Goal: Task Accomplishment & Management: Manage account settings

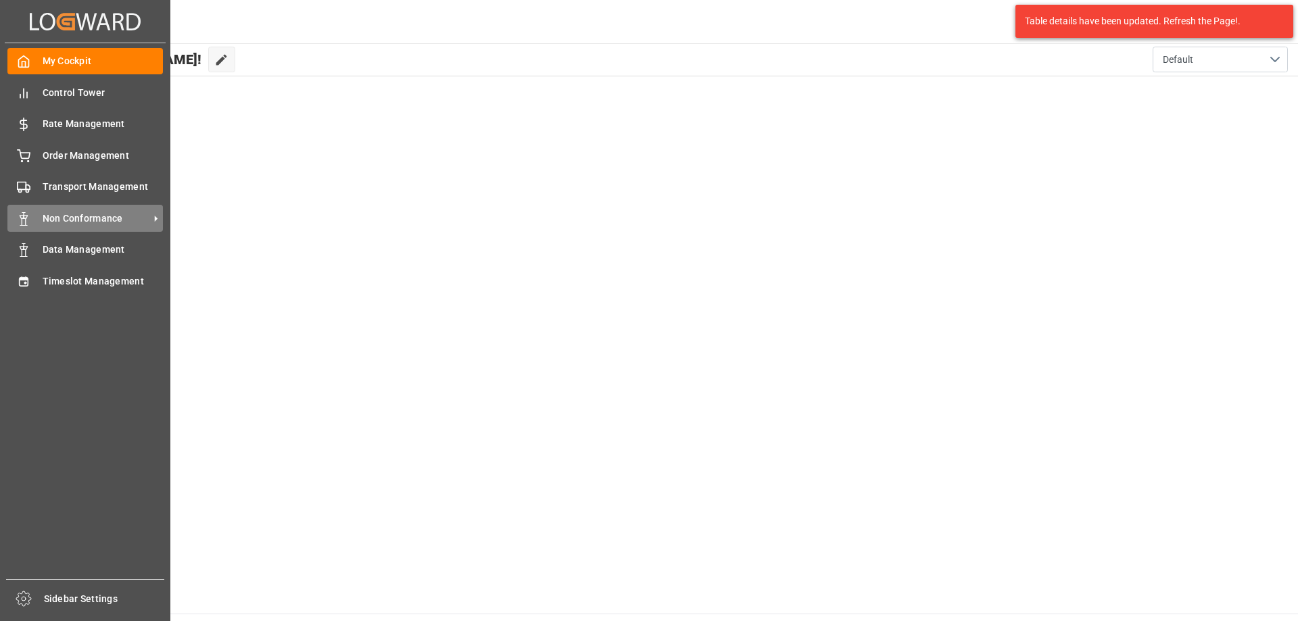
click at [87, 218] on span "Non Conformance" at bounding box center [96, 219] width 107 height 14
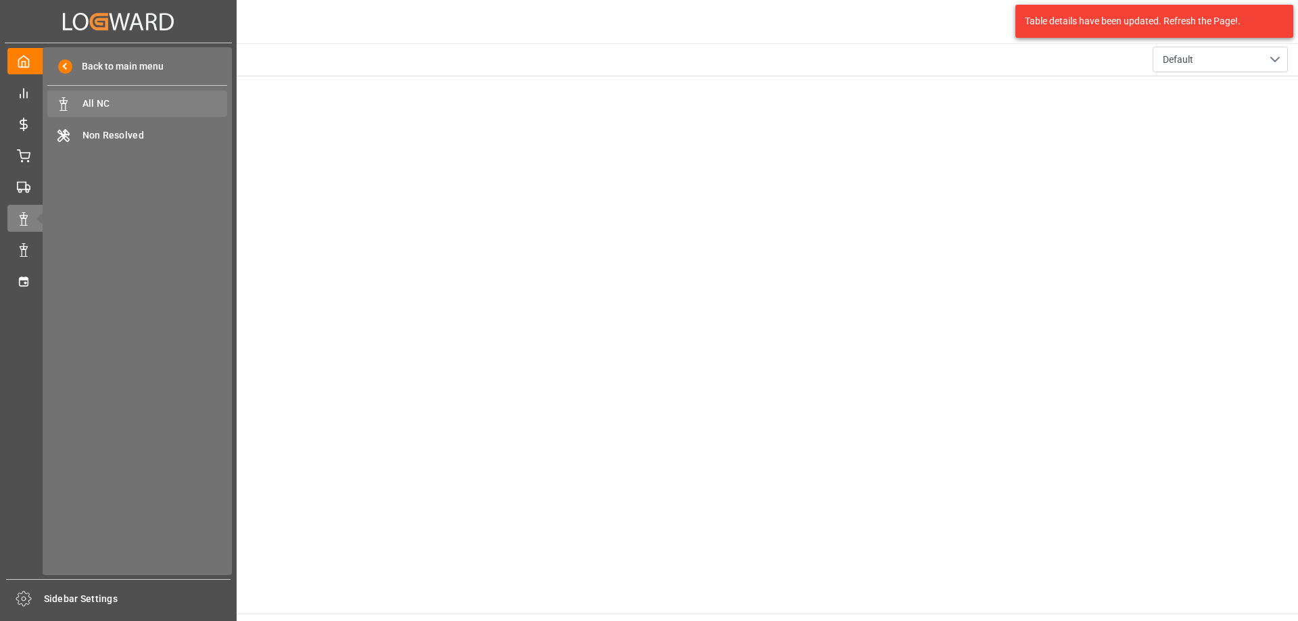
click at [124, 104] on span "All NC" at bounding box center [154, 104] width 145 height 14
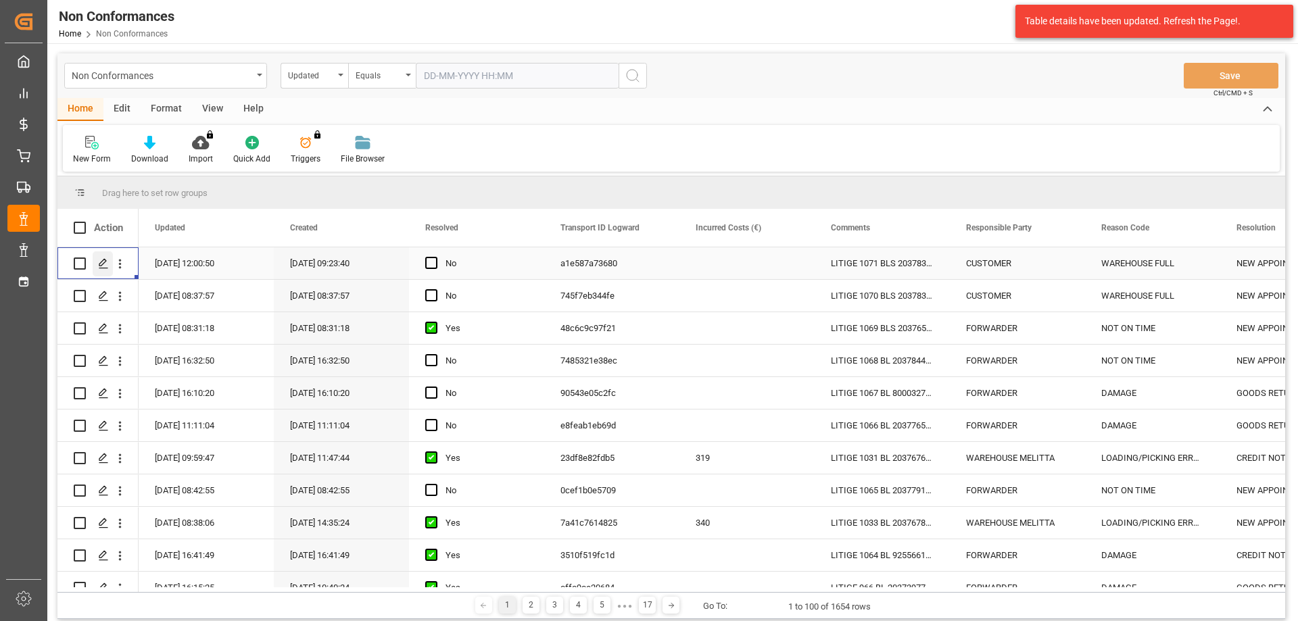
click at [109, 260] on div "Press SPACE to select this row." at bounding box center [103, 263] width 20 height 25
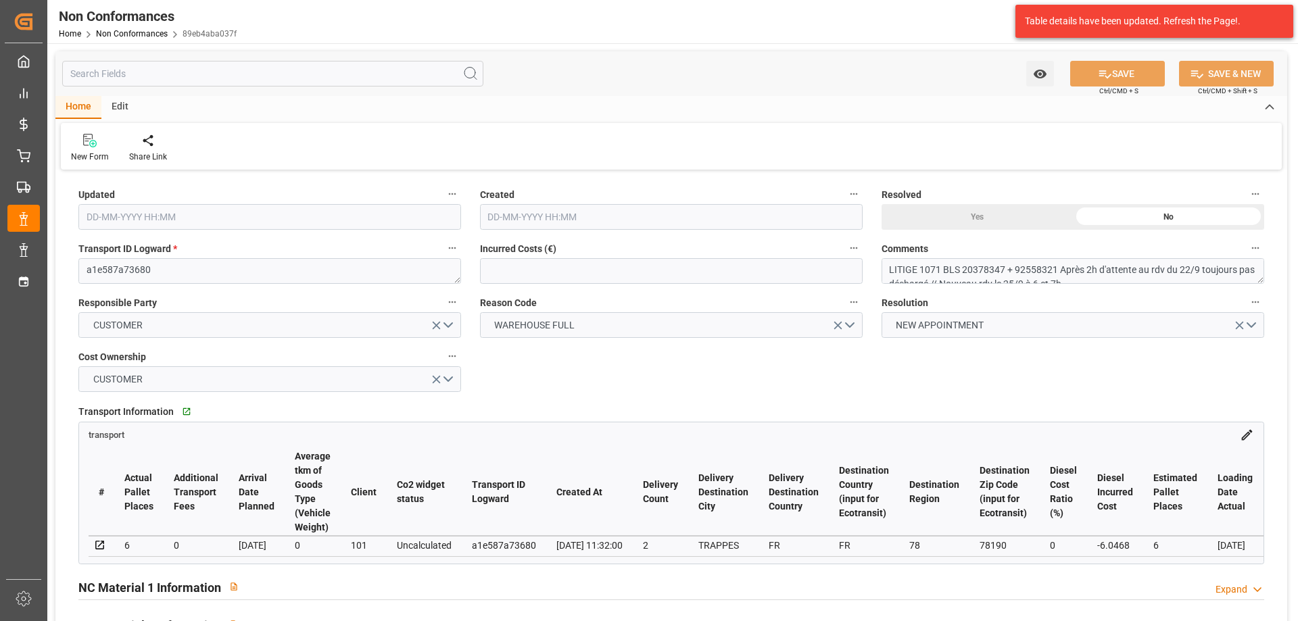
type input "[DATE] 10:00"
type input "[DATE] 07:23"
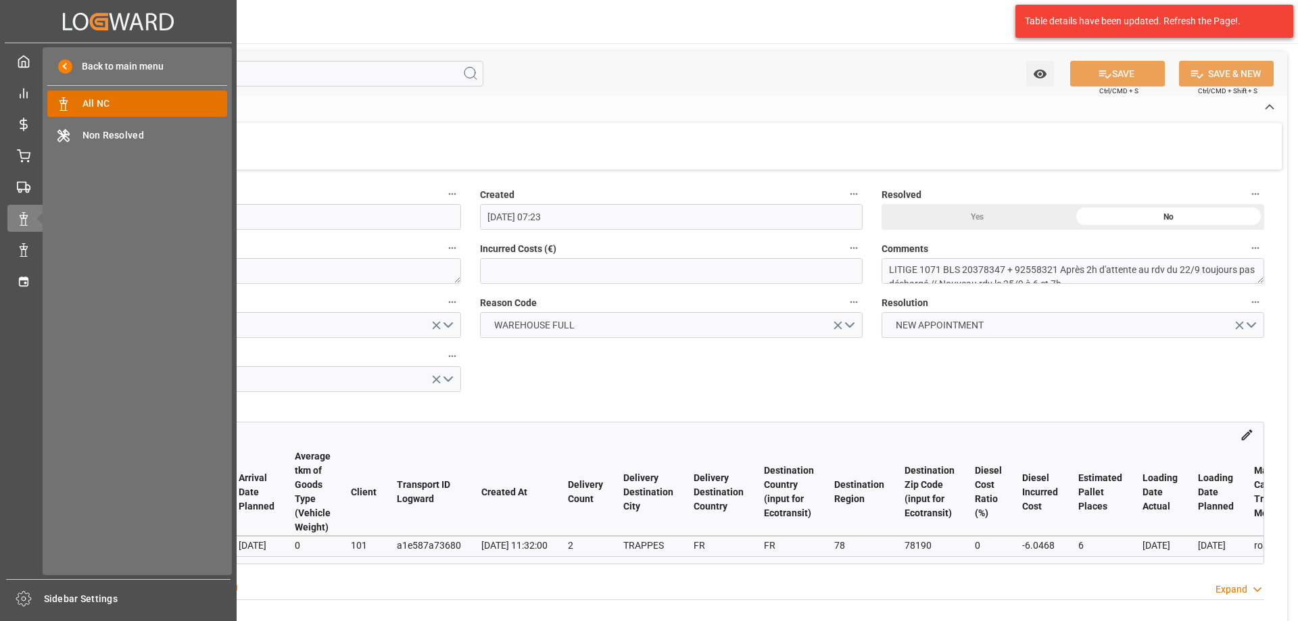
click at [111, 105] on span "All NC" at bounding box center [154, 104] width 145 height 14
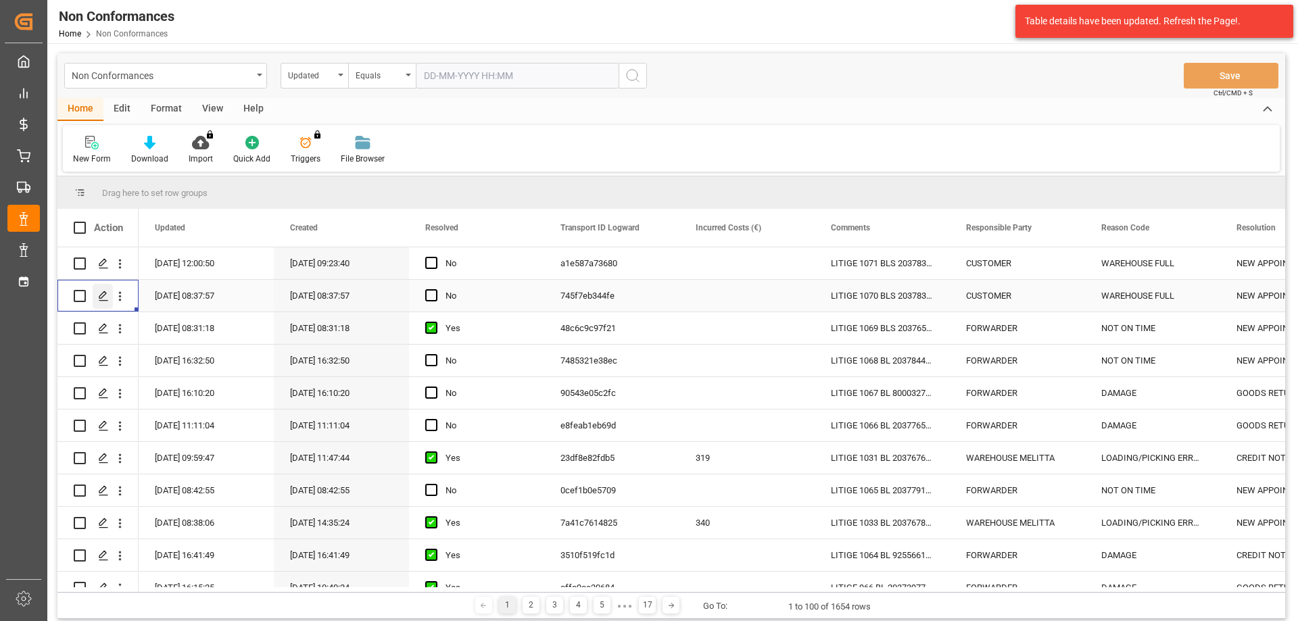
click at [100, 295] on icon "Press SPACE to select this row." at bounding box center [103, 296] width 11 height 11
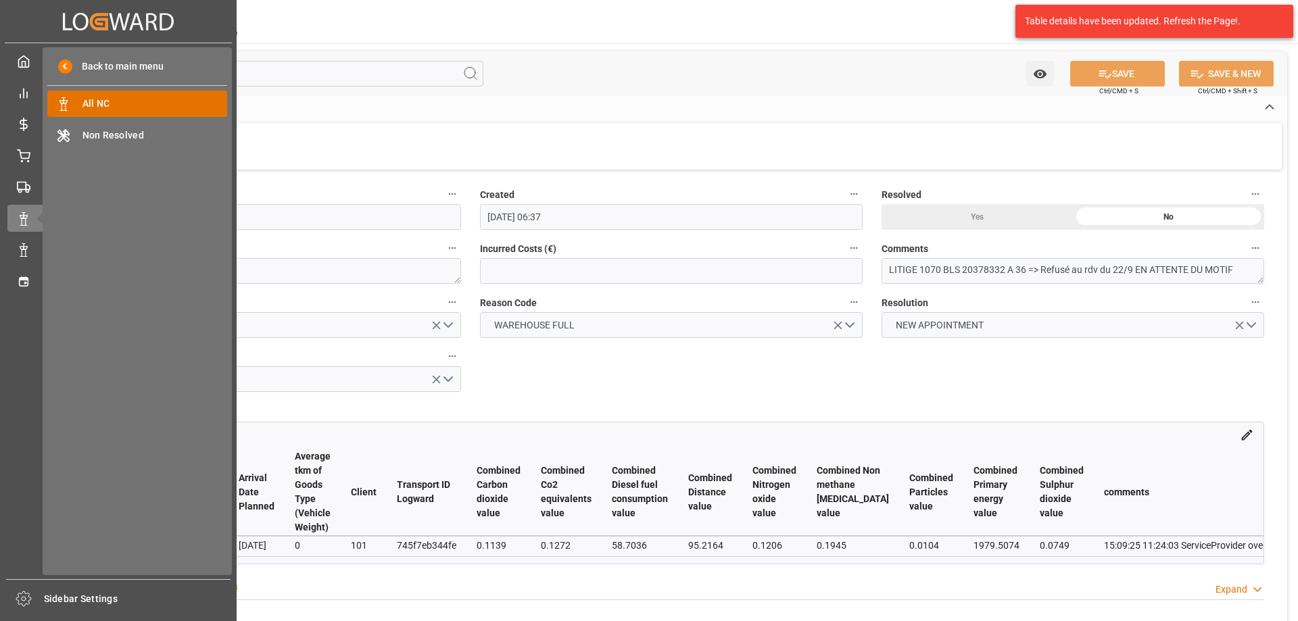
click at [122, 99] on span "All NC" at bounding box center [154, 104] width 145 height 14
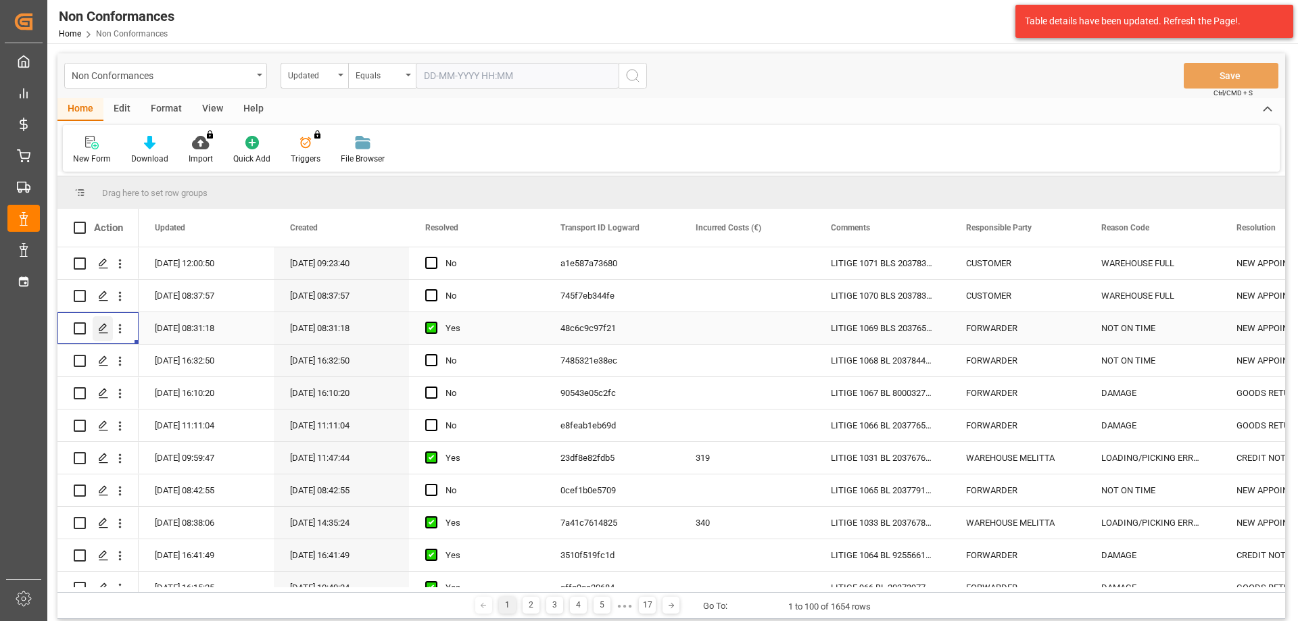
click at [102, 327] on icon "Press SPACE to select this row." at bounding box center [103, 328] width 11 height 11
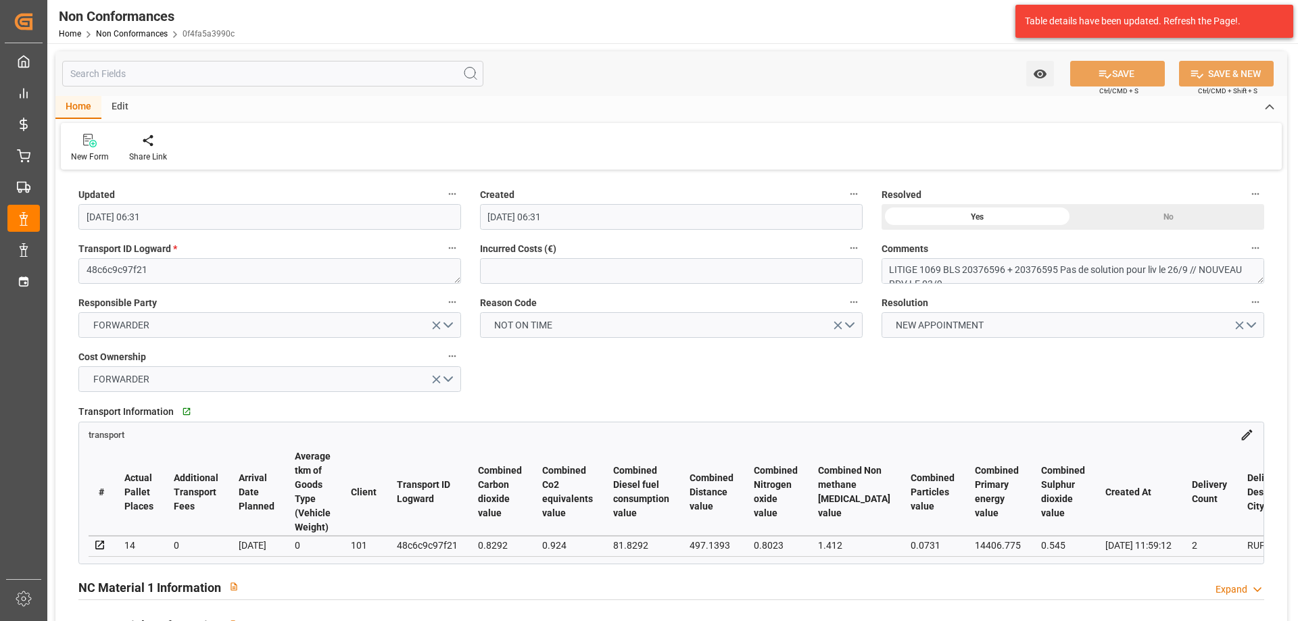
drag, startPoint x: 199, startPoint y: 561, endPoint x: 244, endPoint y: 562, distance: 44.6
click at [244, 562] on div "# Actual Pallet Places Additional Transport Fees Arrival Date Planned Average t…" at bounding box center [671, 503] width 1184 height 122
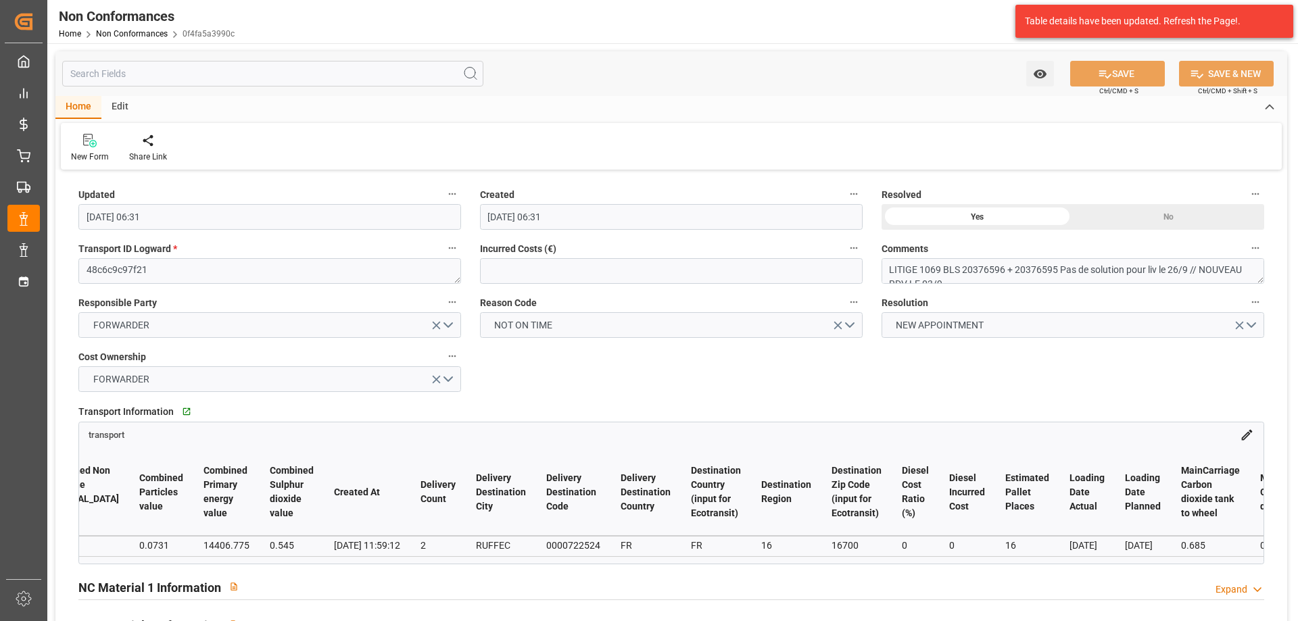
scroll to position [0, 1101]
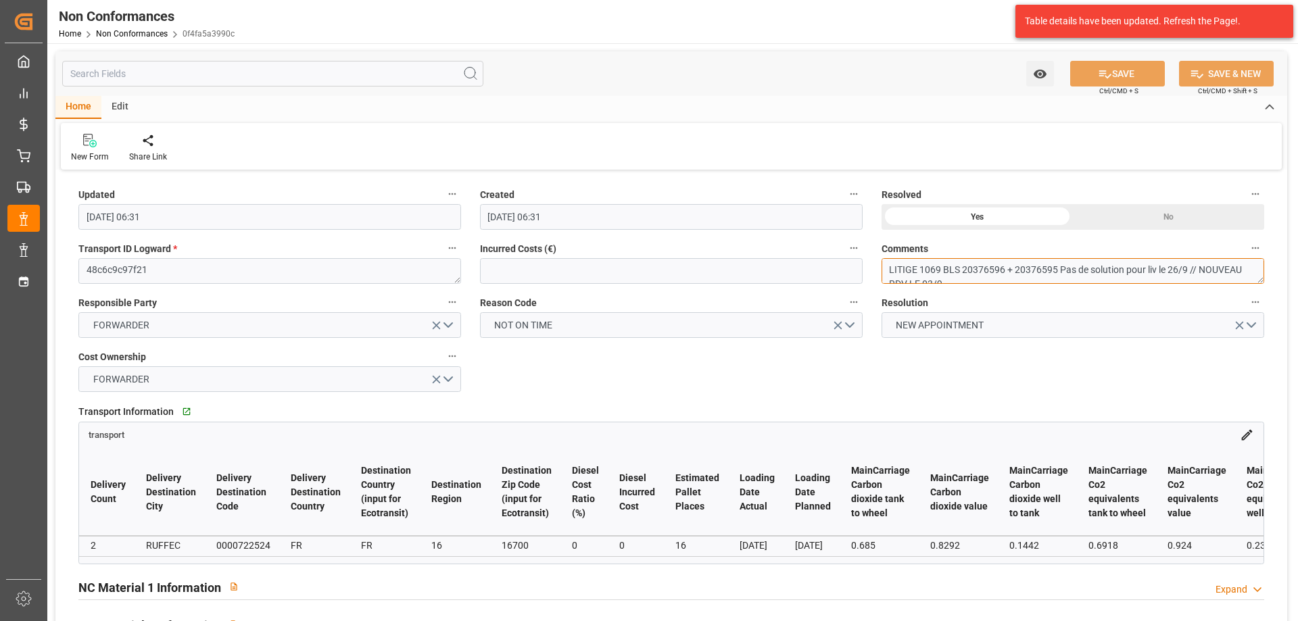
click at [926, 265] on textarea "LITIGE 1069 BLS 20376596 + 20376595 Pas de solution pour liv le 26/9 // NOUVEAU…" at bounding box center [1072, 271] width 383 height 26
